Goal: Complete application form

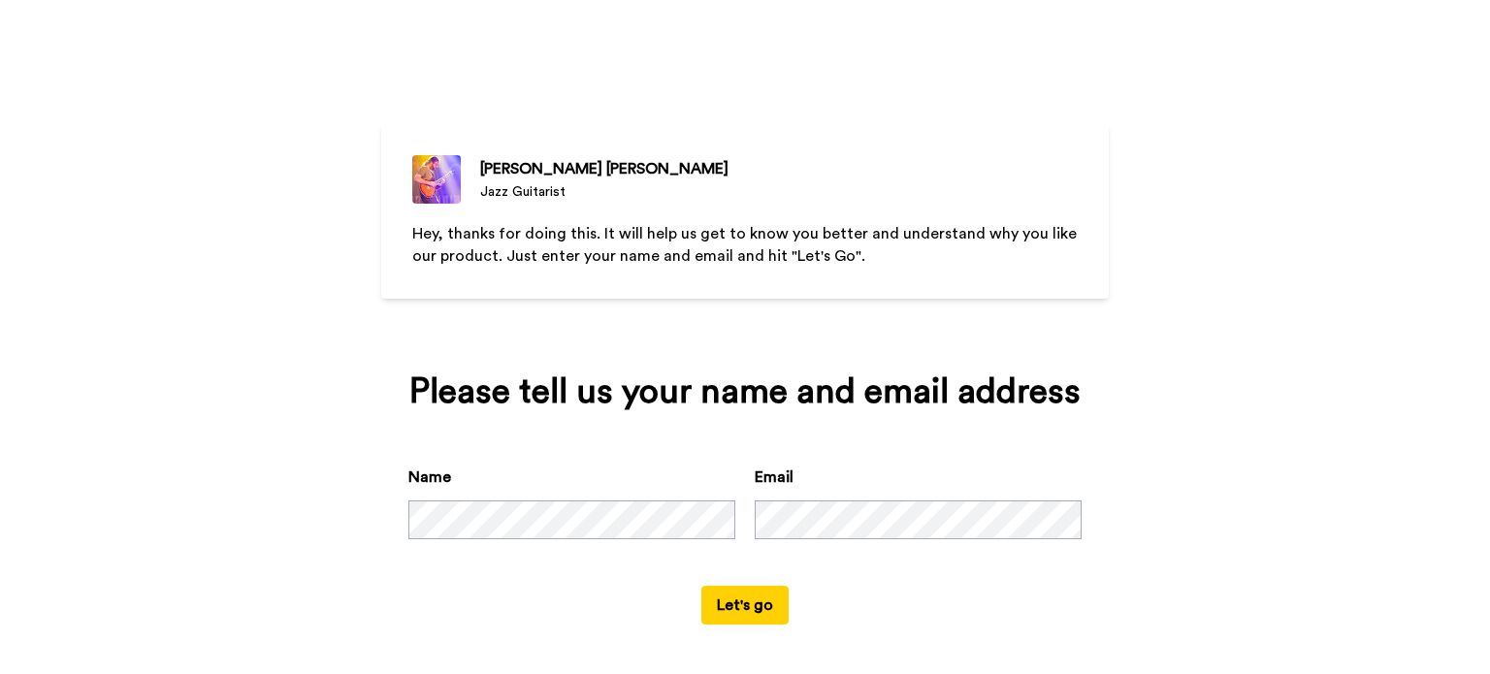
scroll to position [4, 0]
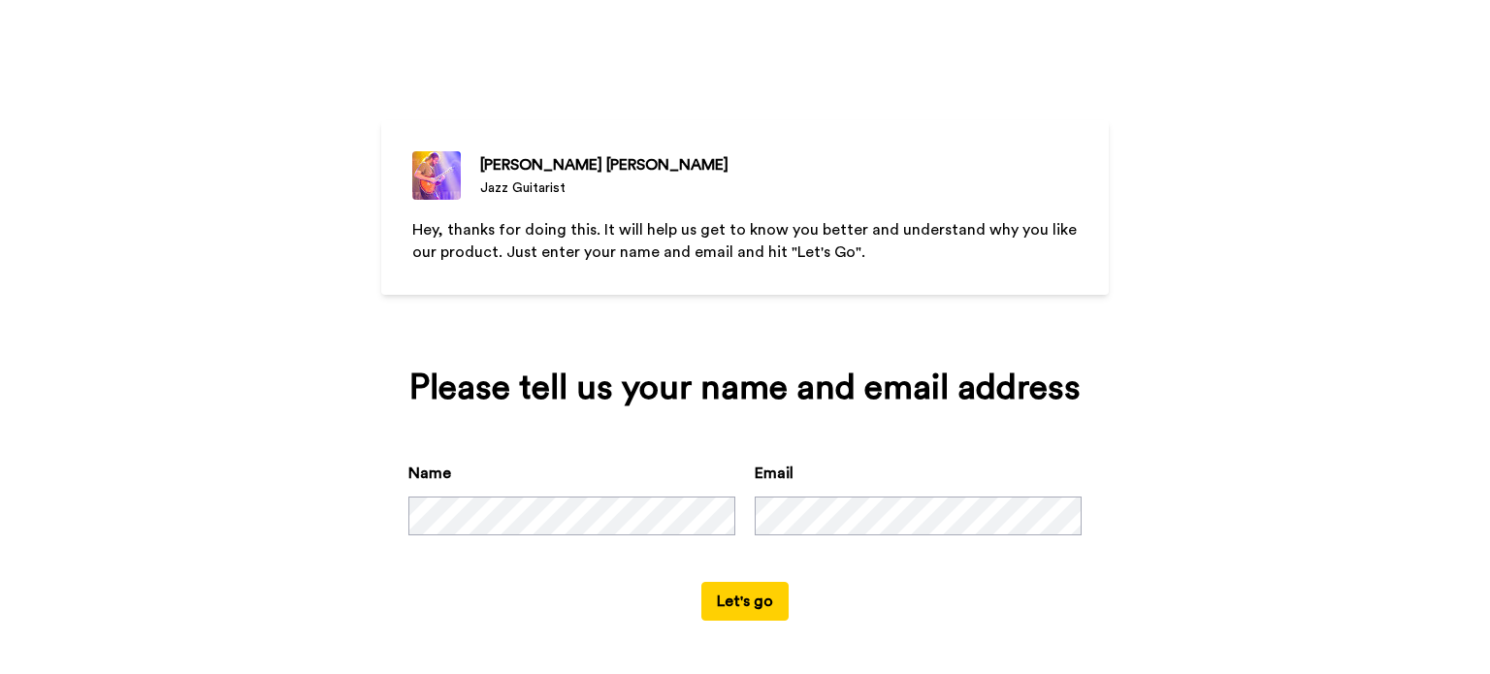
click at [745, 603] on button "Let's go" at bounding box center [744, 601] width 87 height 39
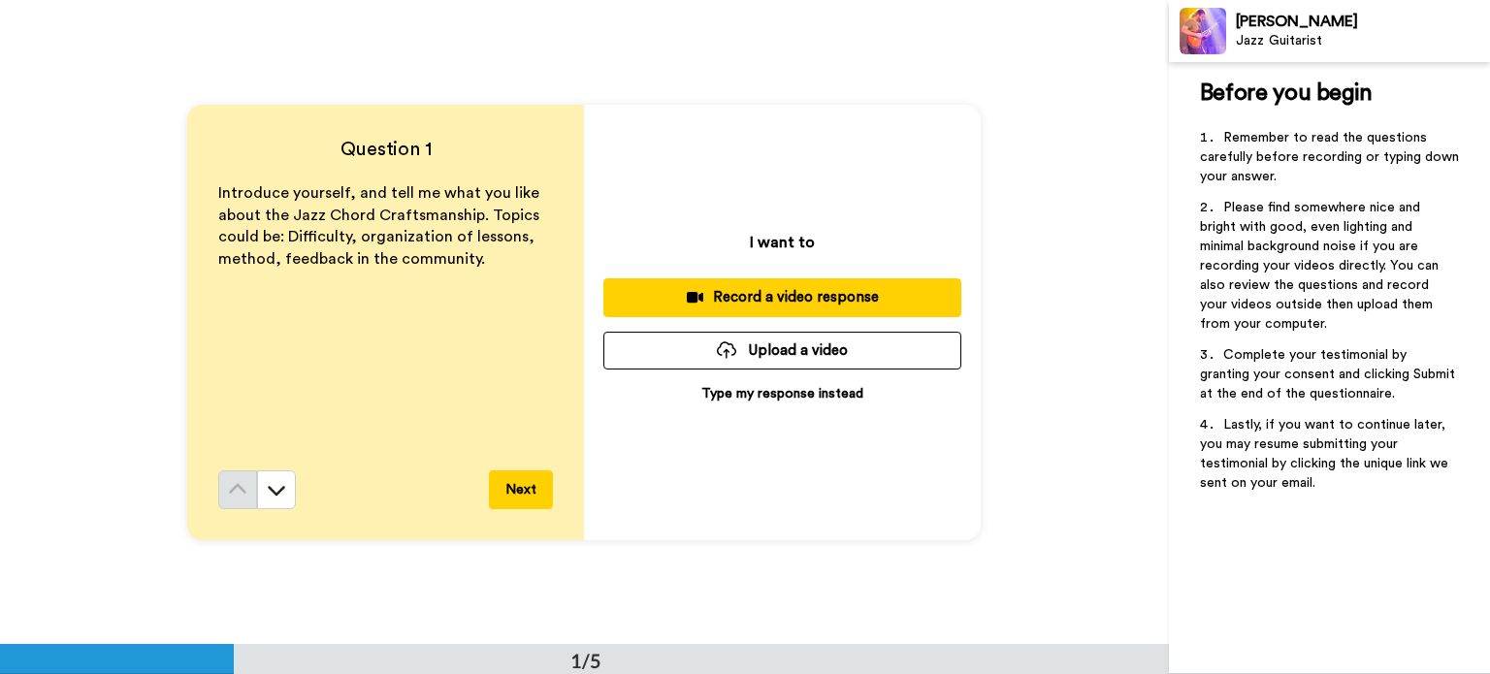
click at [776, 395] on p "Type my response instead" at bounding box center [782, 393] width 162 height 19
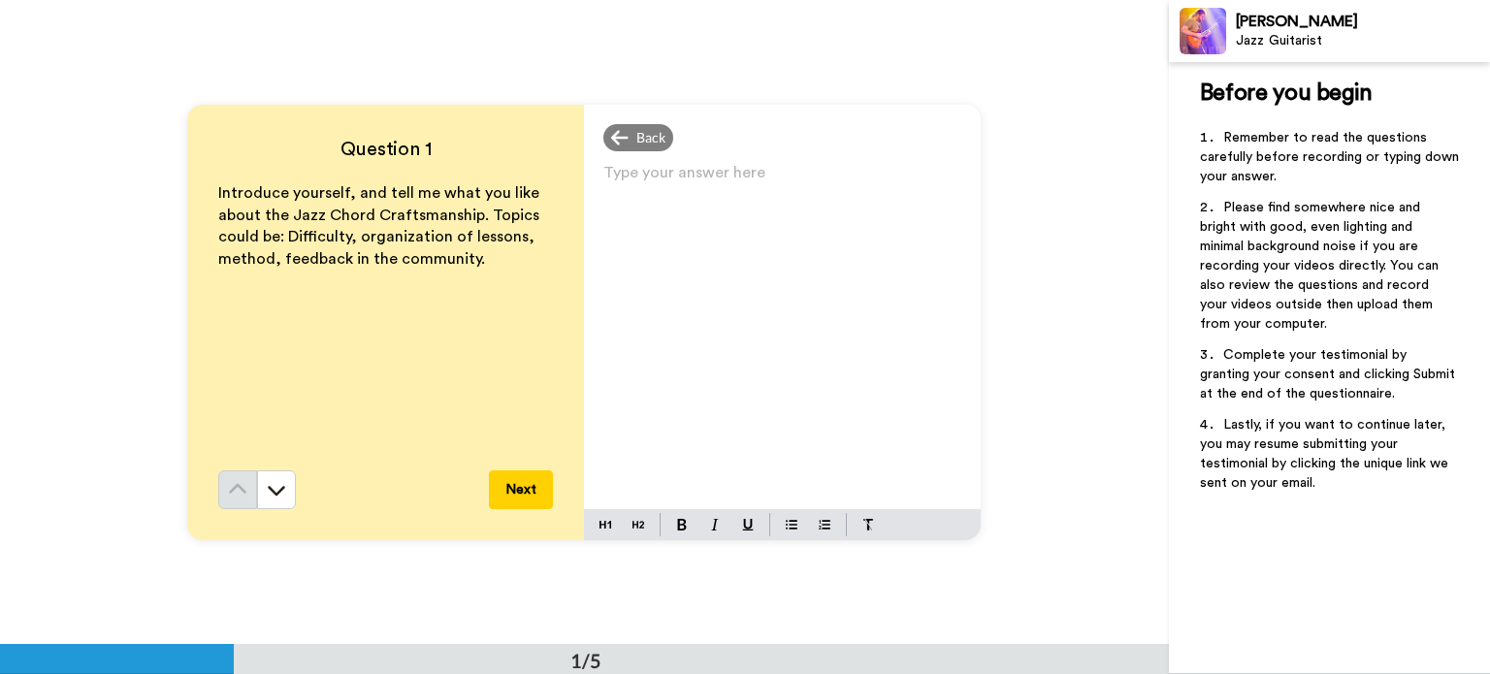
click at [639, 219] on div "Type your answer here ﻿" at bounding box center [782, 334] width 397 height 350
click at [731, 174] on span "Comprehensive tretise from chord voicings thru" at bounding box center [776, 181] width 346 height 16
click at [807, 184] on span "Comprehensive treatise from chord voicings thru" at bounding box center [780, 181] width 355 height 16
click at [929, 185] on p "Comprehensive treatise, chord voicings thru" at bounding box center [782, 180] width 358 height 27
click at [791, 208] on span "Comprehensive treatise, chord voicings thru combining meoldy and rhytym" at bounding box center [765, 194] width 325 height 43
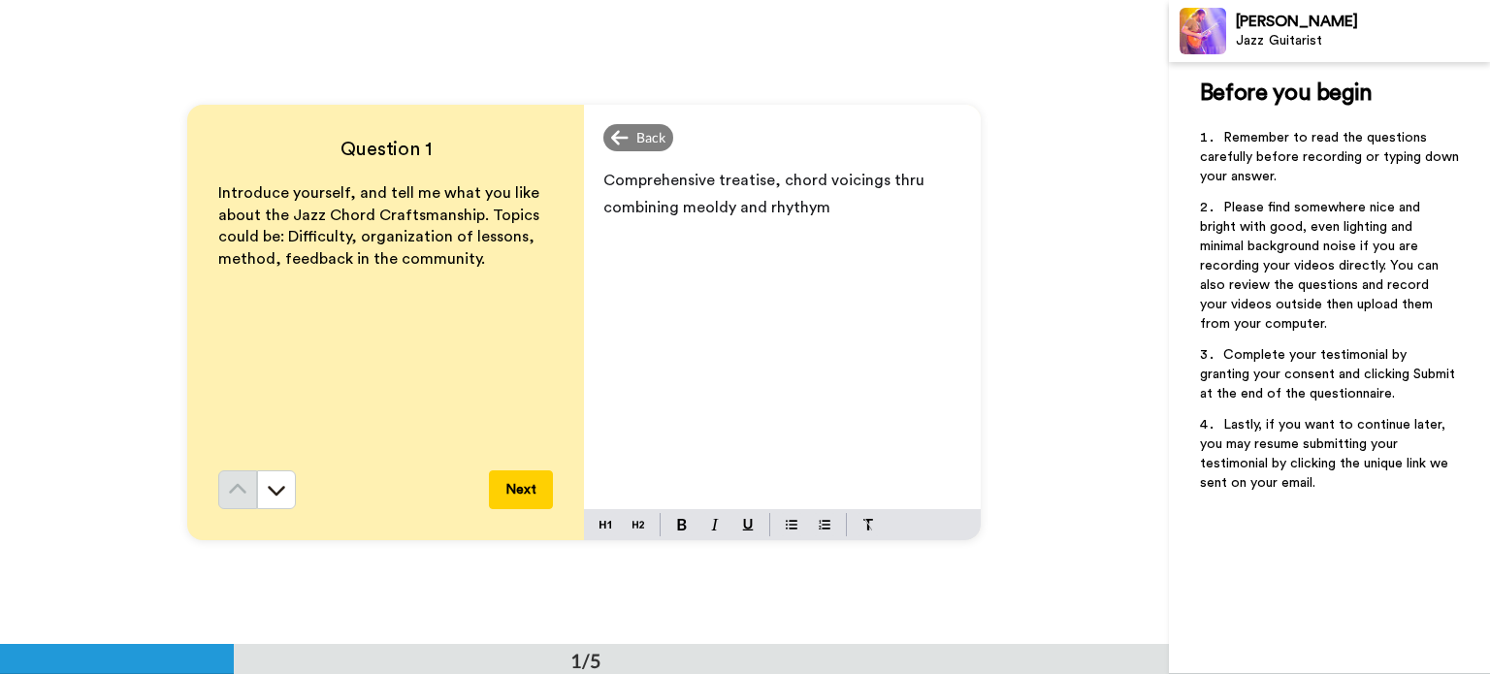
click at [808, 209] on span "Comprehensive treatise, chord voicings thru combining meoldy and rhythym" at bounding box center [765, 194] width 325 height 43
click at [814, 209] on p "Comprehensive treatise, chord voicings thru combining meoldy and rhythm" at bounding box center [782, 194] width 358 height 54
click at [700, 210] on span "Comprehensive treatise, chord voicings thru combining meoldy and rhythm." at bounding box center [765, 194] width 325 height 43
click at [709, 208] on span "Comprehensive treatise, chord voicings thru combining meoldy and rhythm." at bounding box center [765, 194] width 325 height 43
click at [762, 211] on span "Comprehensive treatise, chord voicings thru combining melody and rhythm." at bounding box center [765, 194] width 325 height 43
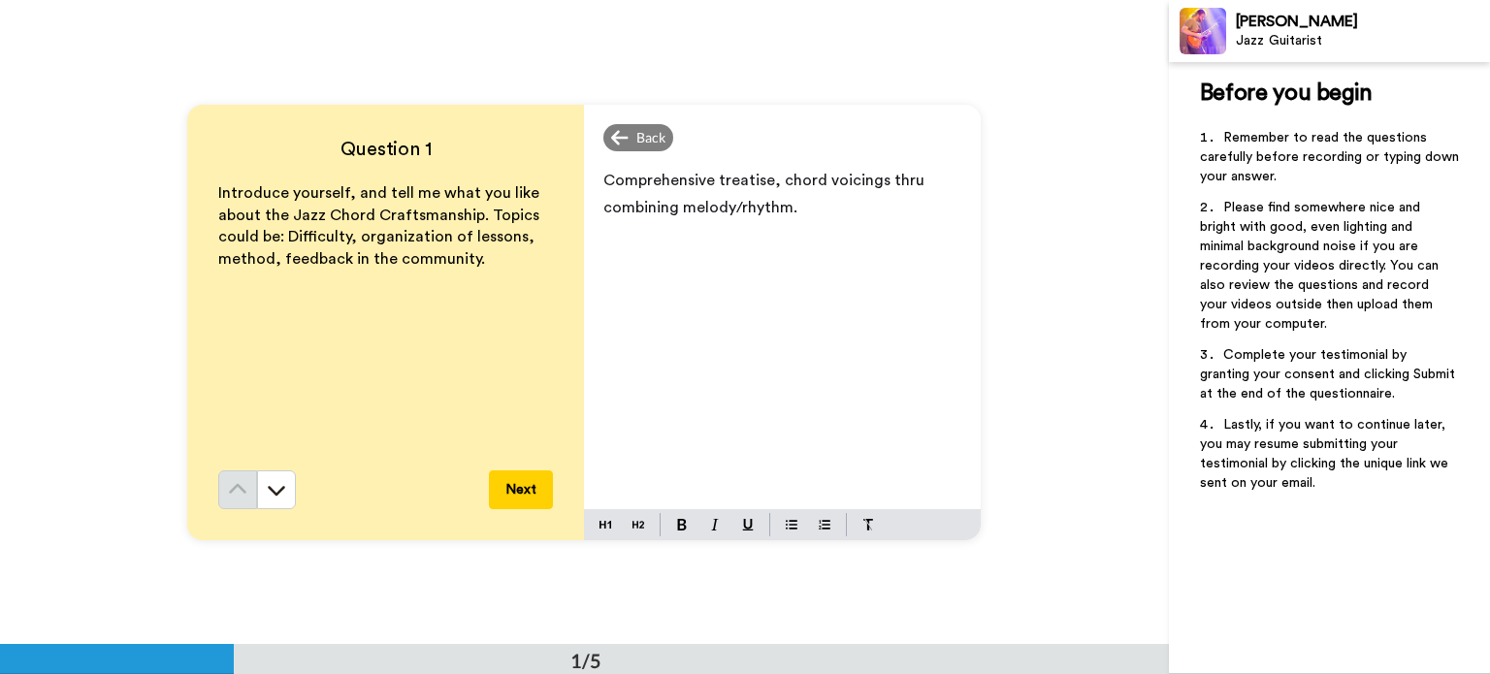
click at [524, 484] on button "Next" at bounding box center [521, 489] width 64 height 39
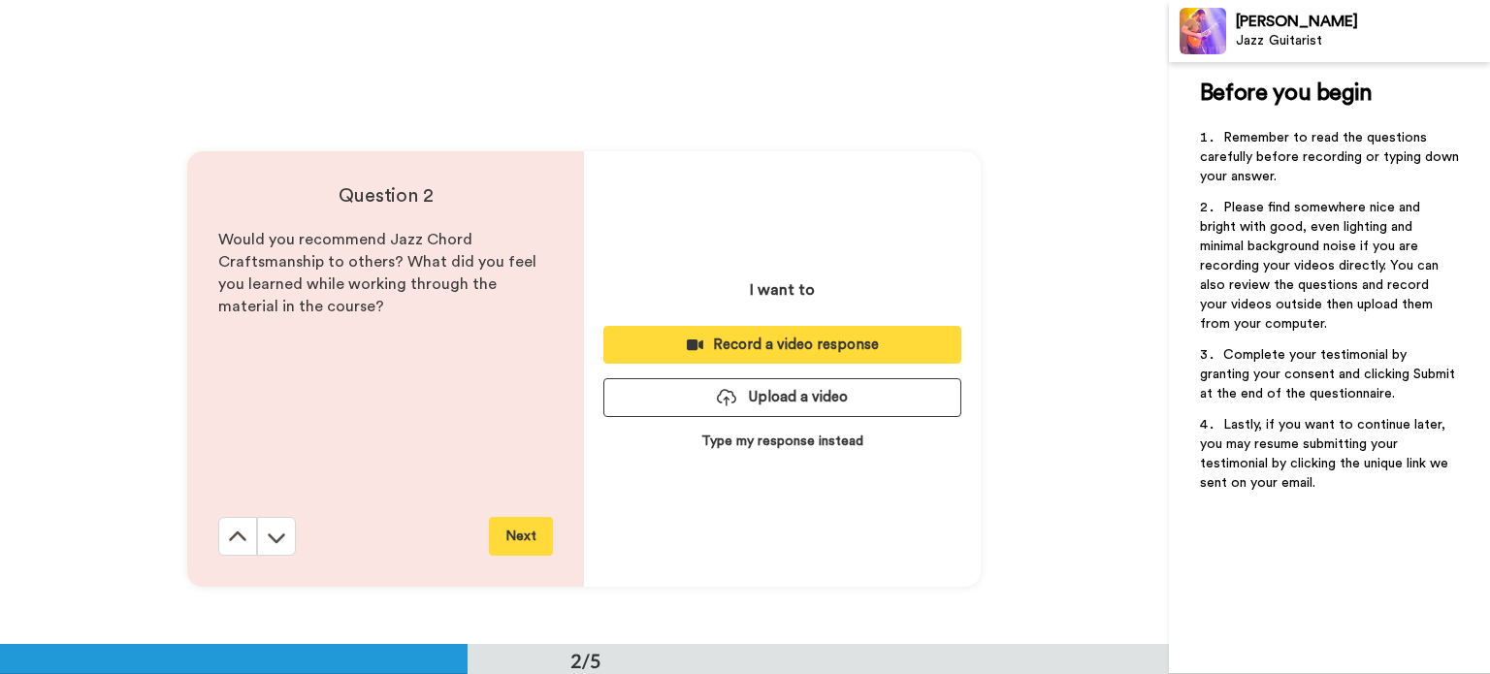
scroll to position [644, 0]
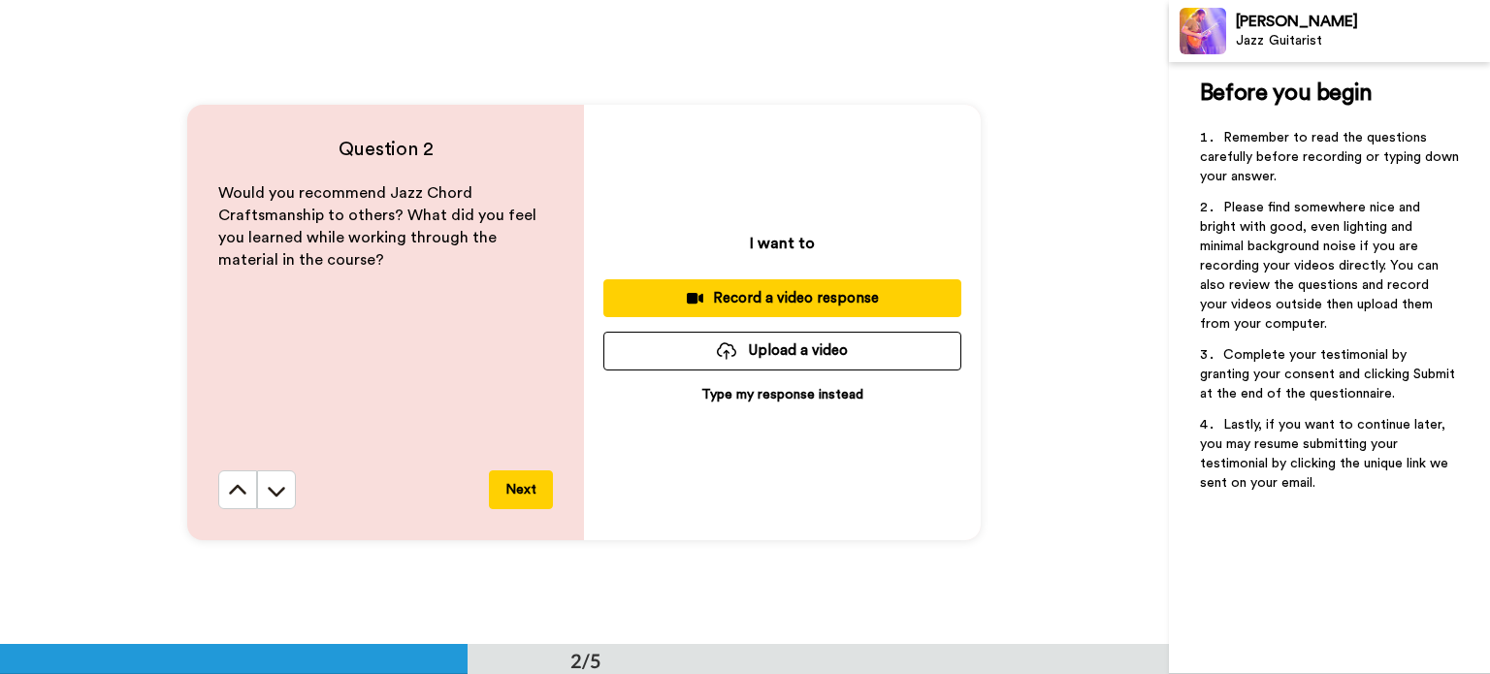
click at [801, 391] on p "Type my response instead" at bounding box center [782, 394] width 162 height 19
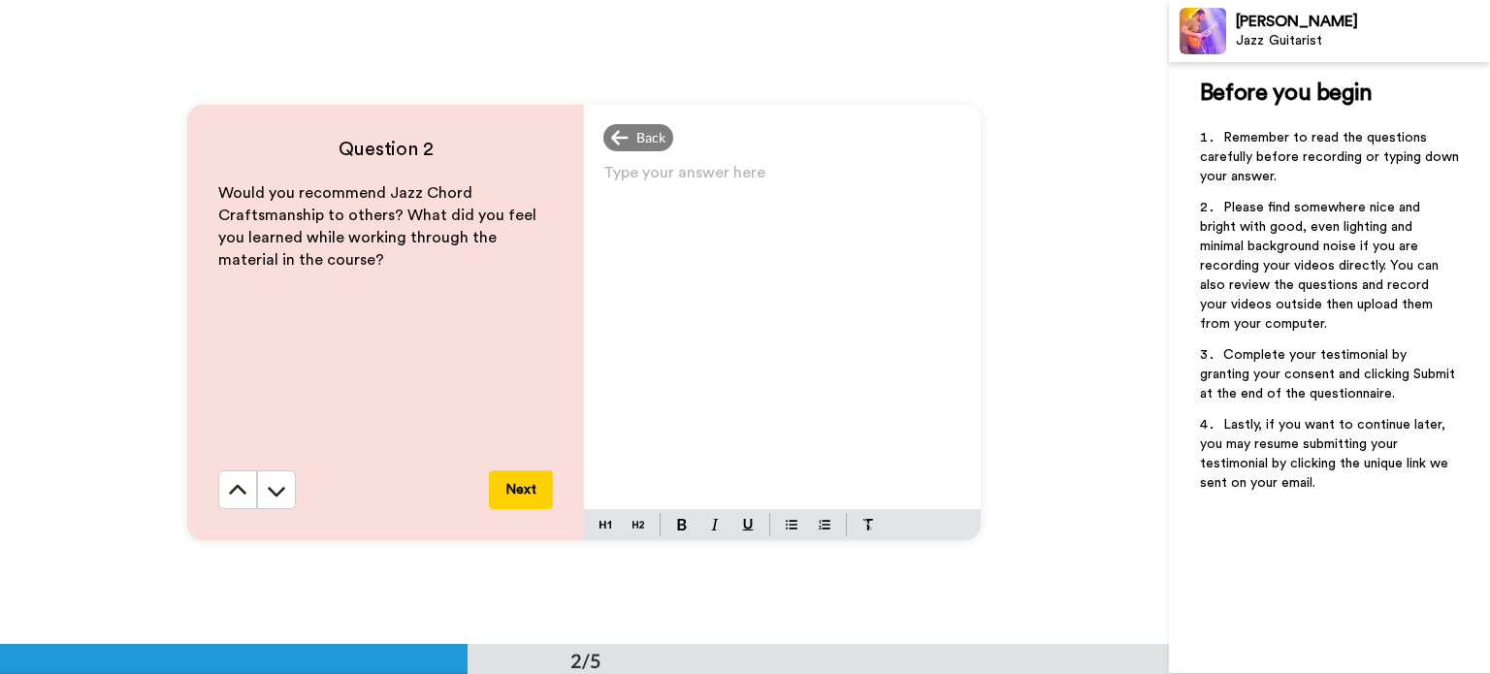
click at [636, 219] on div "Type your answer here ﻿" at bounding box center [782, 334] width 397 height 350
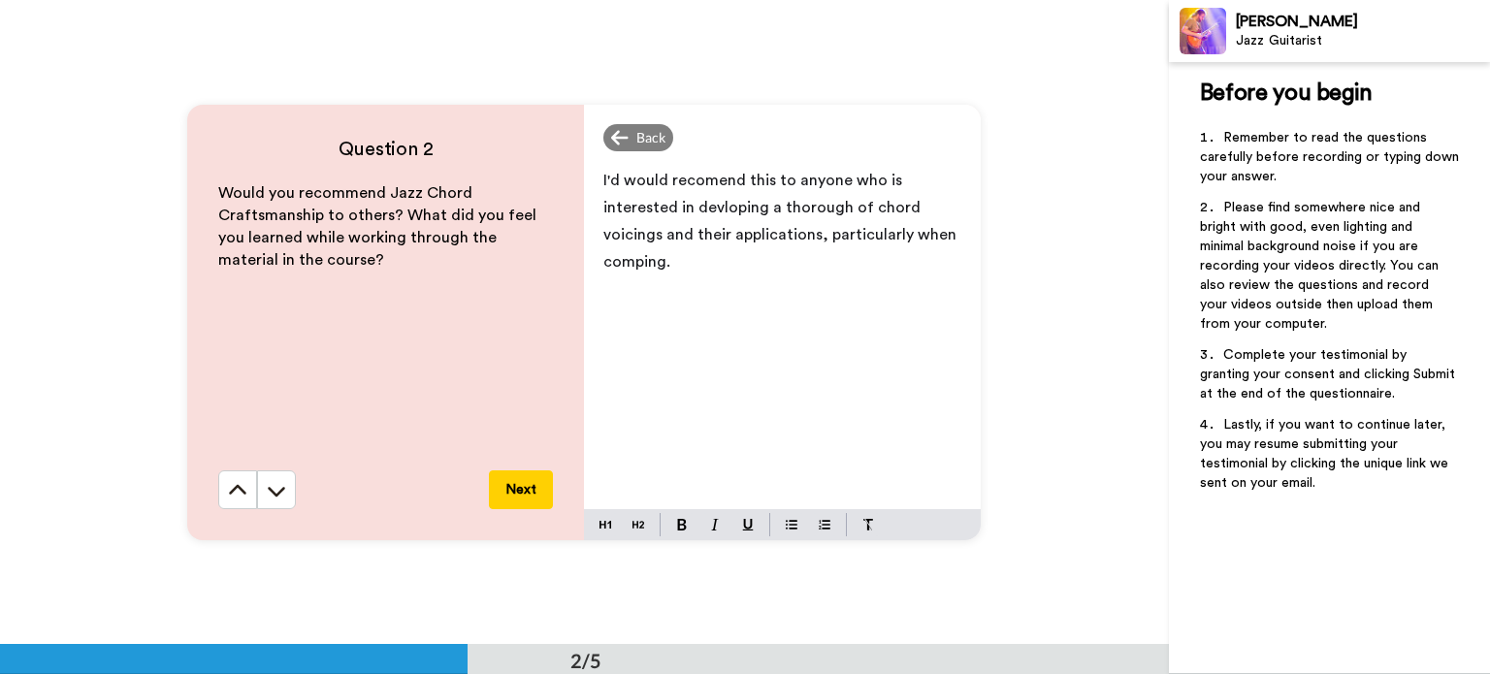
click at [698, 181] on span "I'd would recomend this to anyone who is interested in devloping a thorough of …" at bounding box center [781, 221] width 357 height 97
click at [667, 178] on span "I'd would recommend this to anyone who is interested in devloping a thorough of…" at bounding box center [781, 221] width 357 height 97
click at [829, 176] on span "I'd would highly recommend this to anyone who is interested in devloping a thor…" at bounding box center [781, 221] width 357 height 97
click at [762, 203] on span "I'd would highly recommend this course to anyone who is interested in devloping…" at bounding box center [783, 221] width 360 height 97
click at [899, 207] on span "I'd would highly recommend this course to anyone who is interested in developin…" at bounding box center [757, 221] width 309 height 97
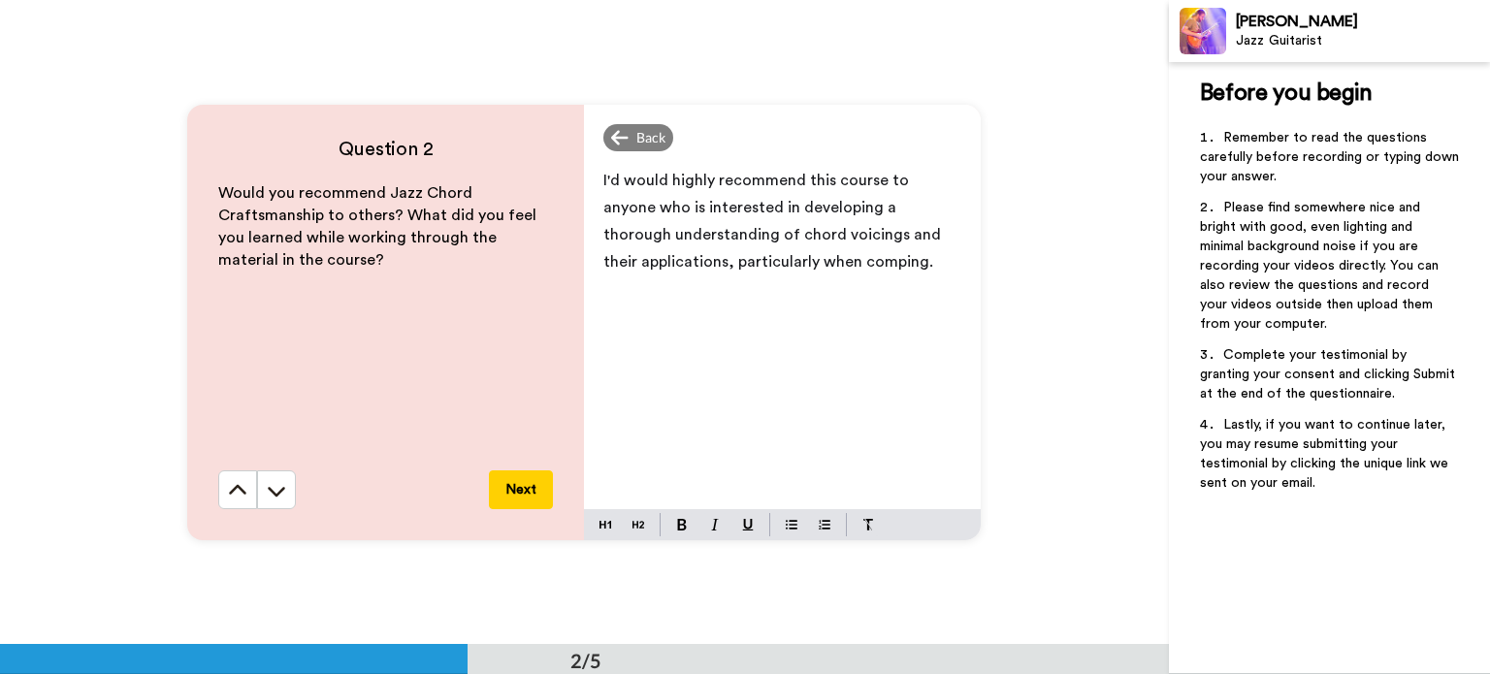
click at [516, 483] on button "Next" at bounding box center [521, 489] width 64 height 39
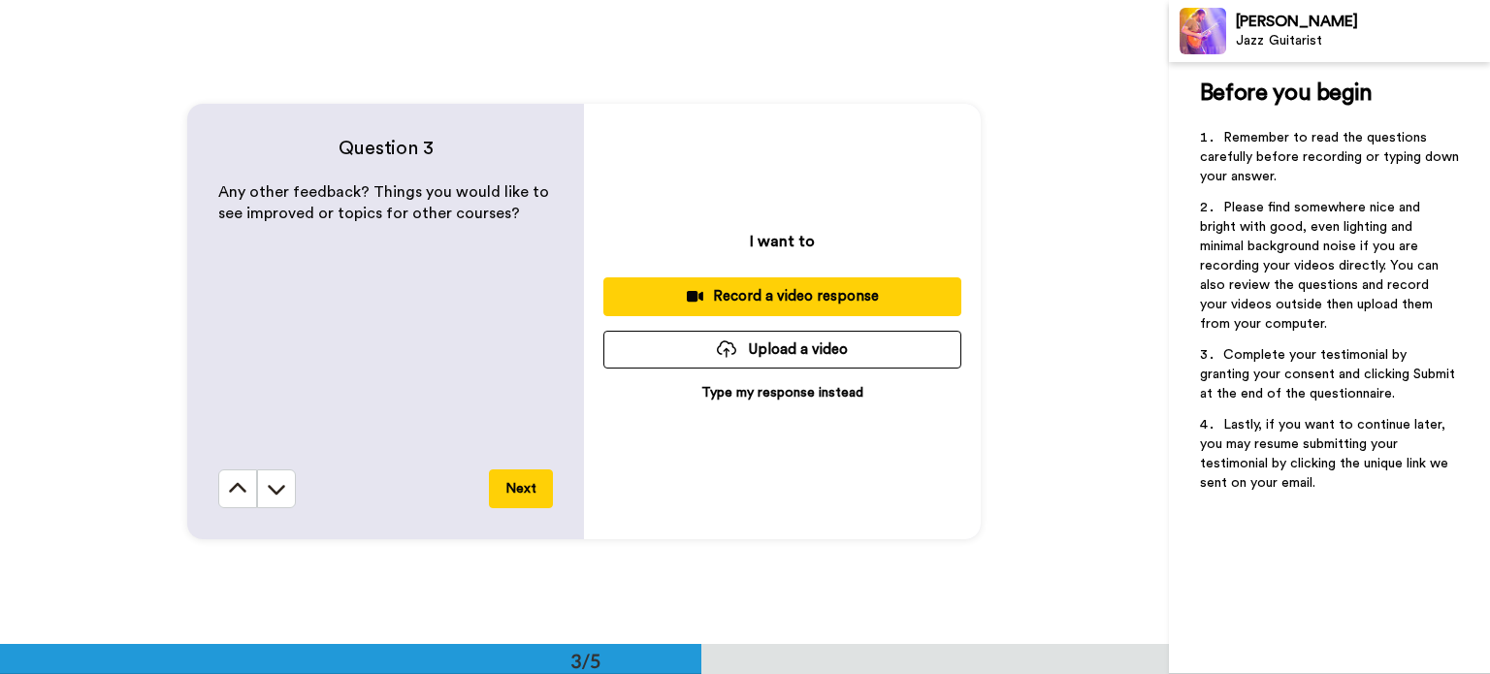
scroll to position [1290, 0]
click at [779, 396] on p "Type my response instead" at bounding box center [782, 392] width 162 height 19
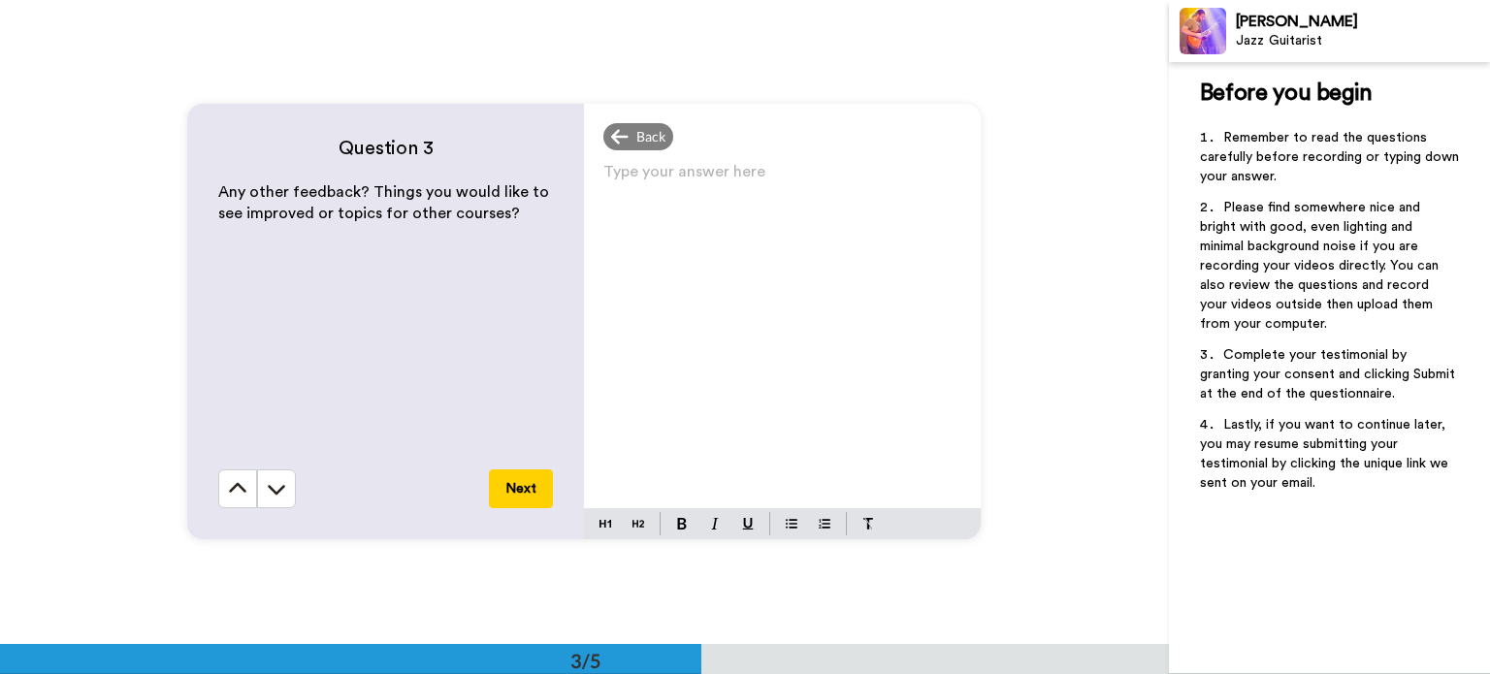
click at [647, 207] on div "Type your answer here ﻿" at bounding box center [782, 333] width 397 height 350
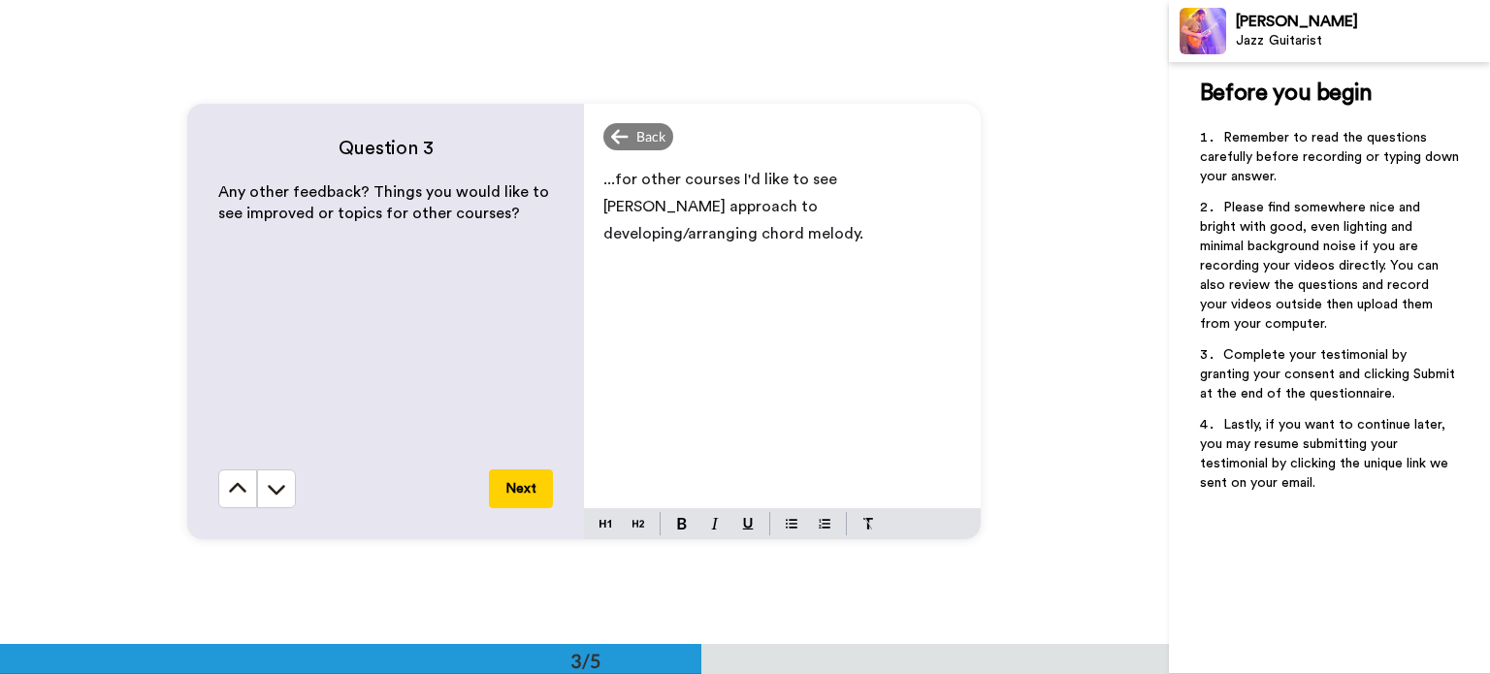
click at [511, 486] on button "Next" at bounding box center [521, 488] width 64 height 39
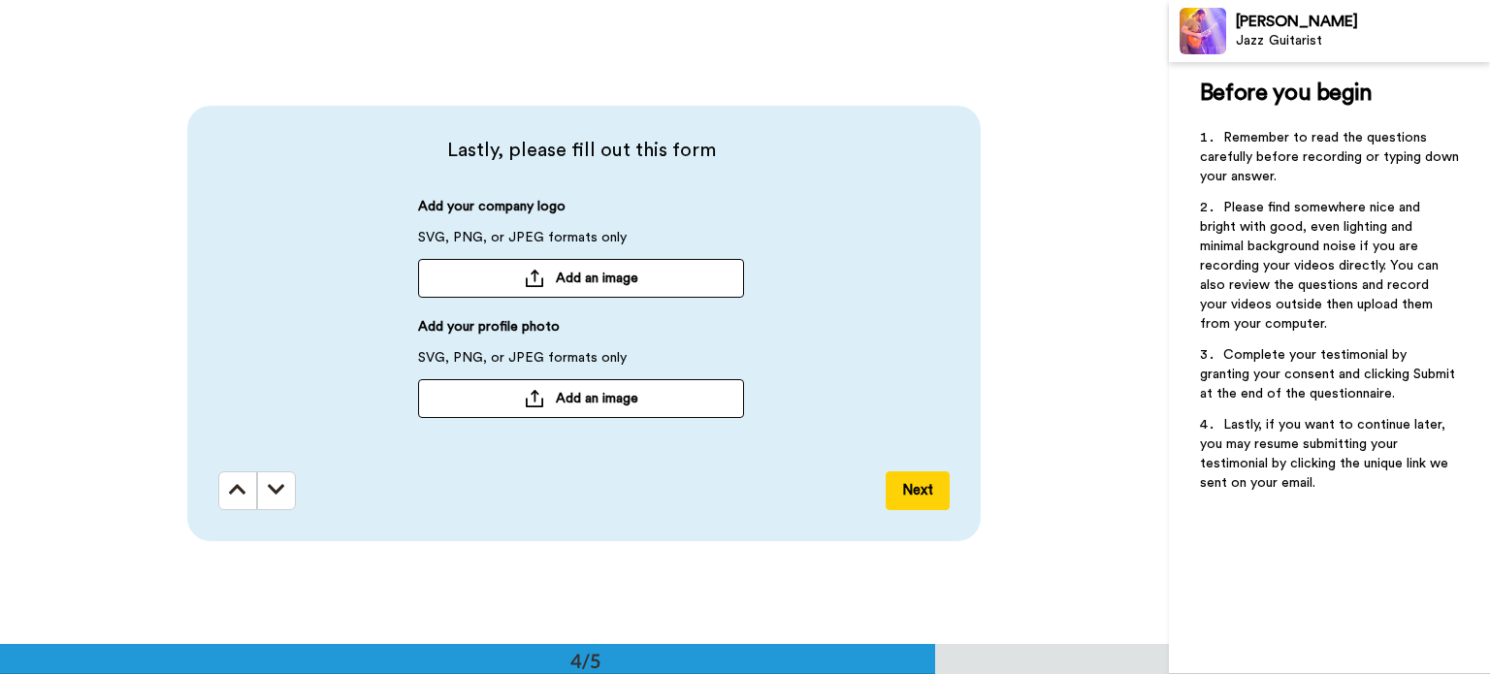
scroll to position [1934, 0]
click at [564, 404] on span "Add an image" at bounding box center [597, 396] width 82 height 19
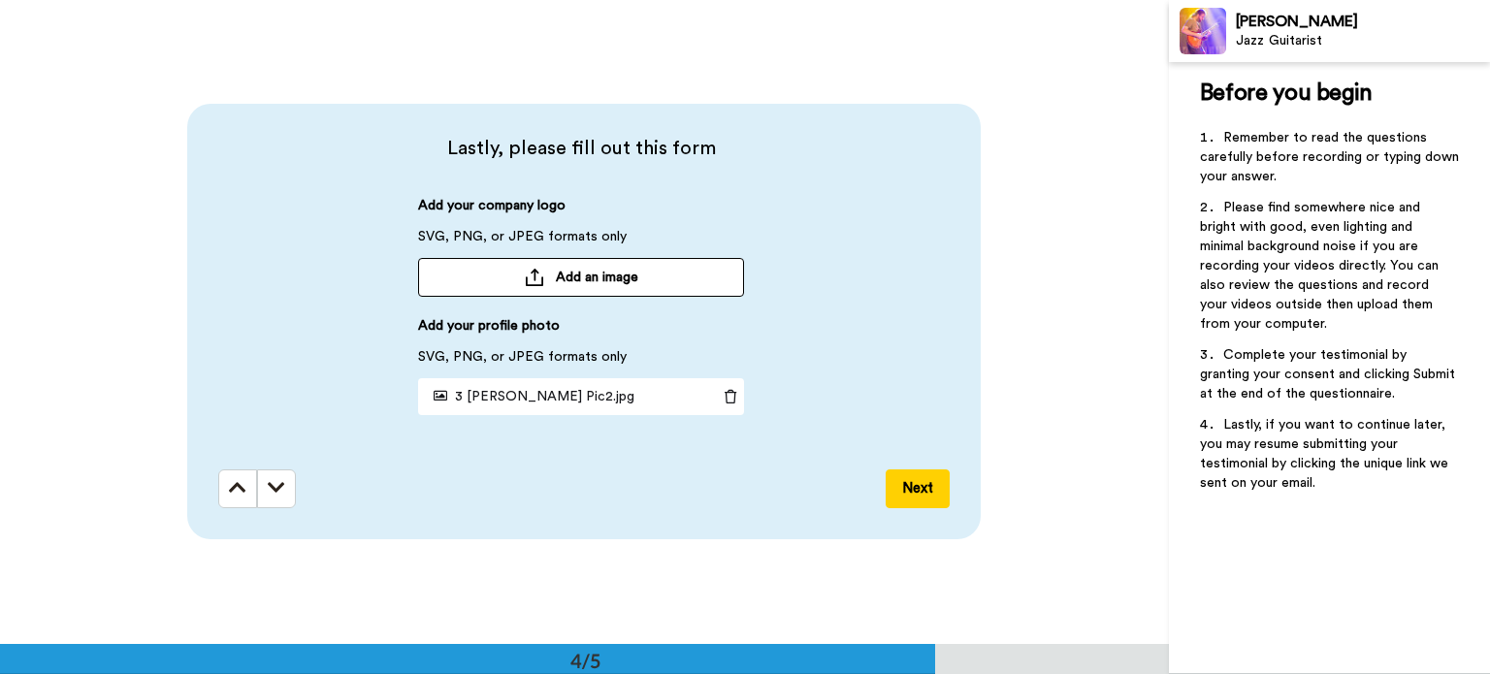
click at [918, 491] on button "Next" at bounding box center [918, 488] width 64 height 39
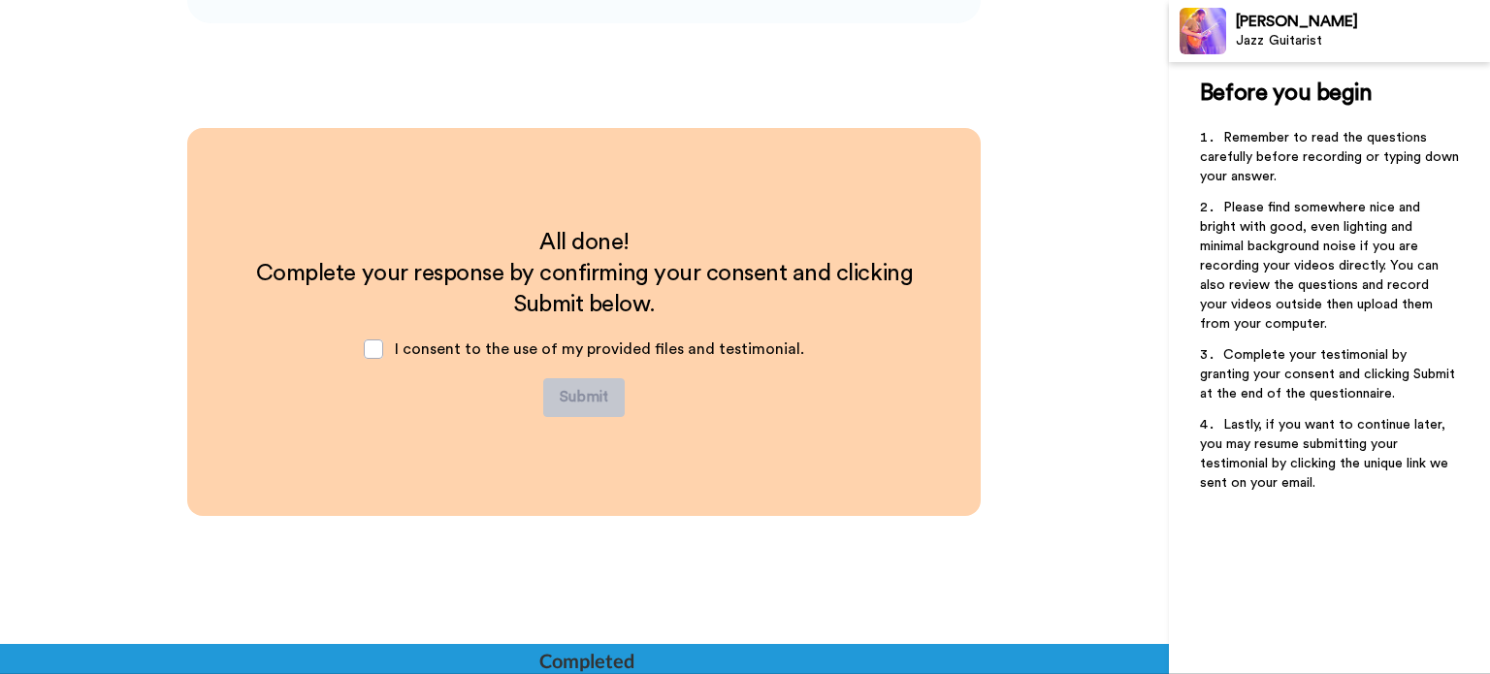
scroll to position [2451, 0]
click at [372, 348] on span at bounding box center [373, 348] width 19 height 19
click at [586, 384] on button "Submit" at bounding box center [583, 396] width 81 height 39
